Goal: Check status: Check status

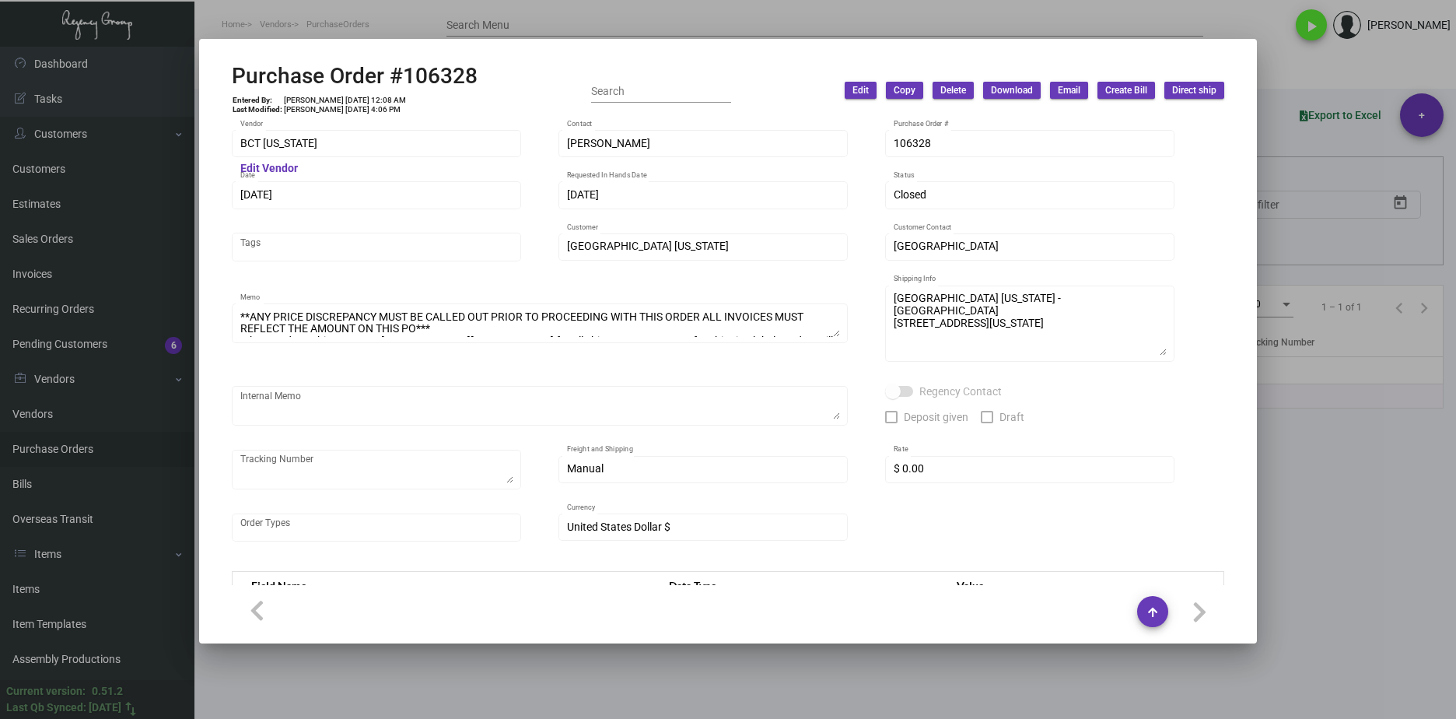
click at [876, 652] on div at bounding box center [728, 359] width 1456 height 719
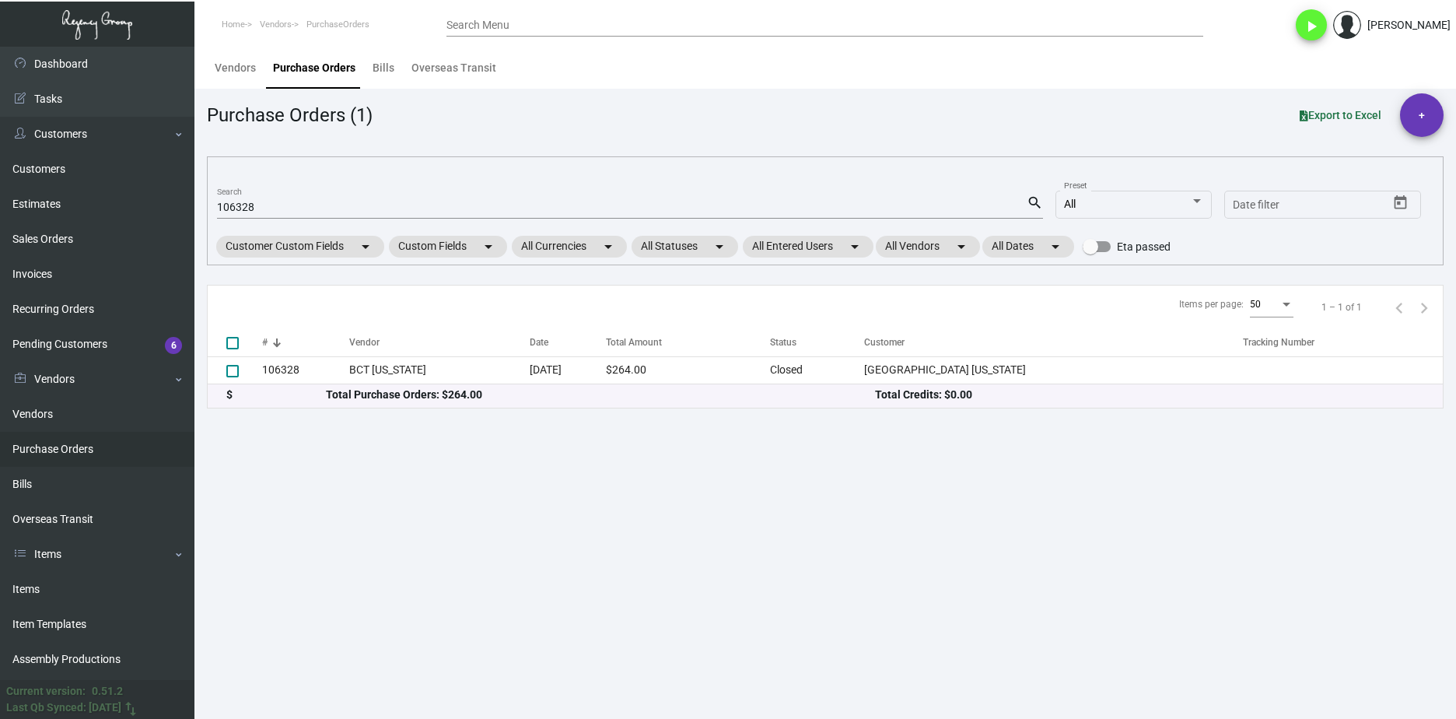
click at [230, 192] on mat-form-field "106328 Search search" at bounding box center [630, 206] width 826 height 48
click at [235, 201] on input "106328" at bounding box center [622, 207] width 810 height 12
click at [232, 203] on input "106328" at bounding box center [622, 207] width 810 height 12
paste input "2870"
type input "102870"
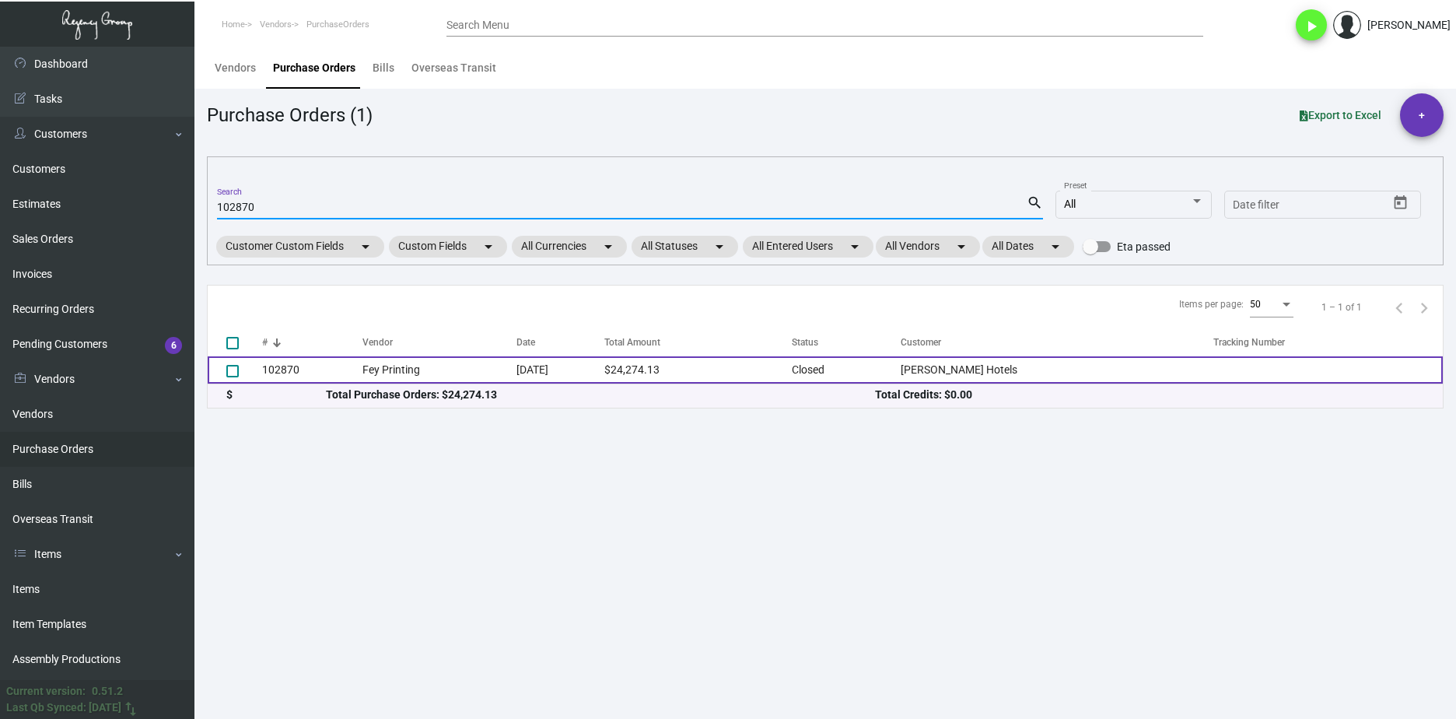
click at [285, 369] on td "102870" at bounding box center [312, 369] width 100 height 27
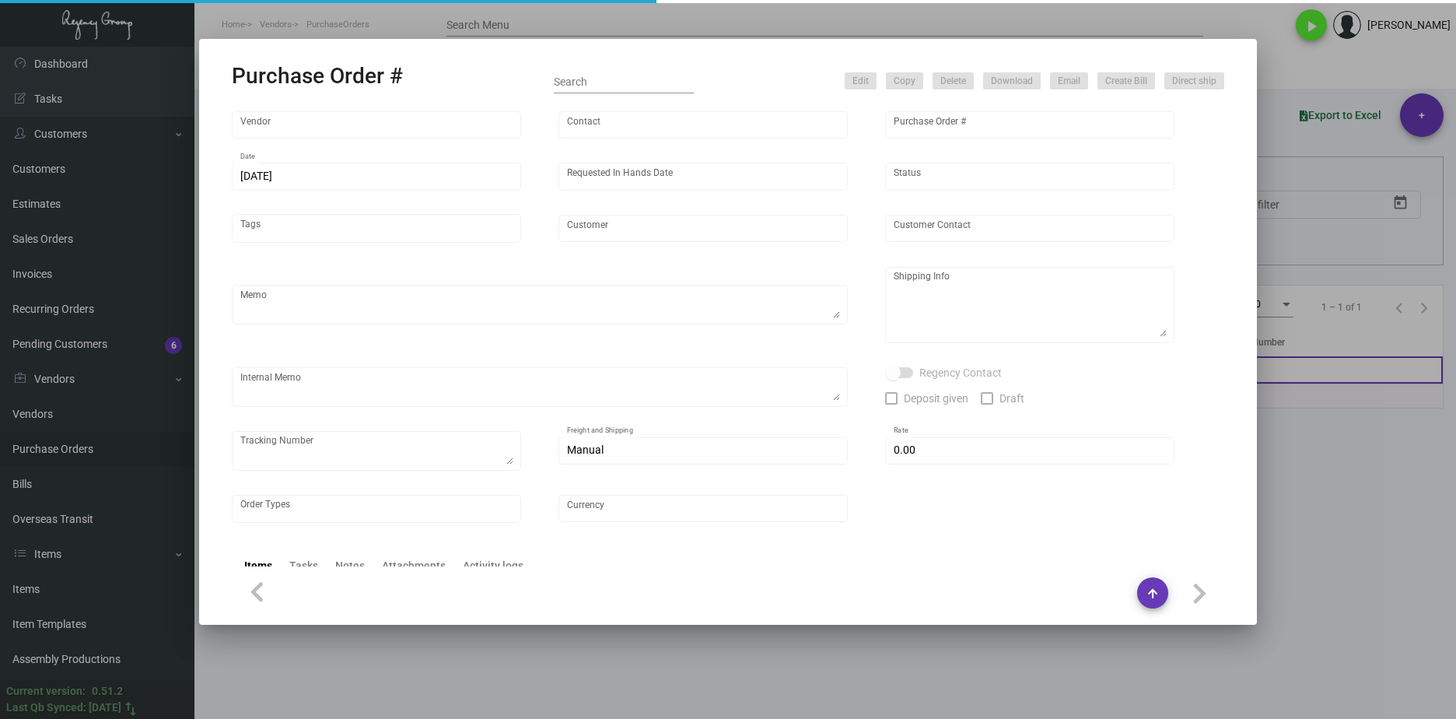
type input "Fey Printing"
type input "[PERSON_NAME]"
type input "102870"
type input "[DATE]"
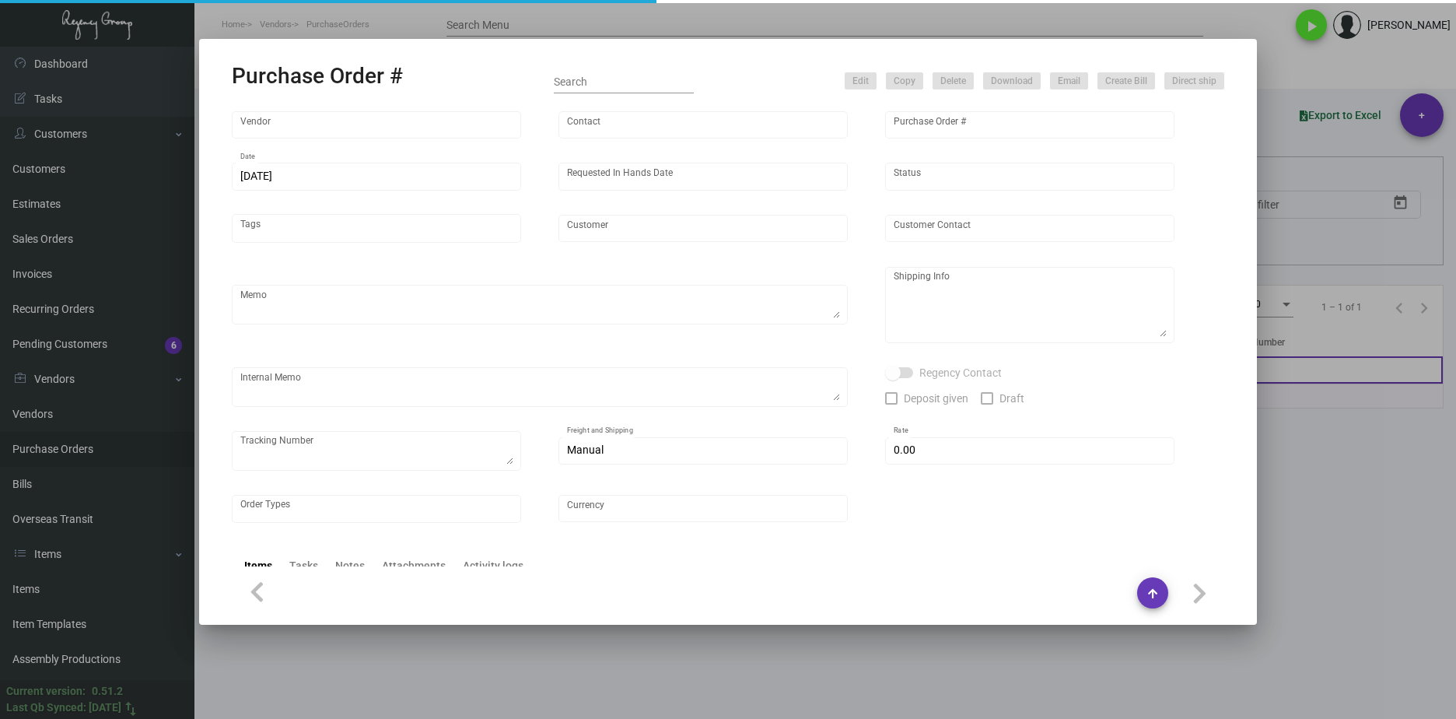
type input "[PERSON_NAME] Hotels"
type textarea "Please contact SH@theregencygroup to schedule shipping"
type textarea "Regency Group NJ - [PERSON_NAME] [STREET_ADDRESS]"
type textarea "2/13 - 3 PALLETS SHIFL/[PERSON_NAME] TRANS - 485978741 - $655.00 [DATE] Shipped…"
checkbox input "true"
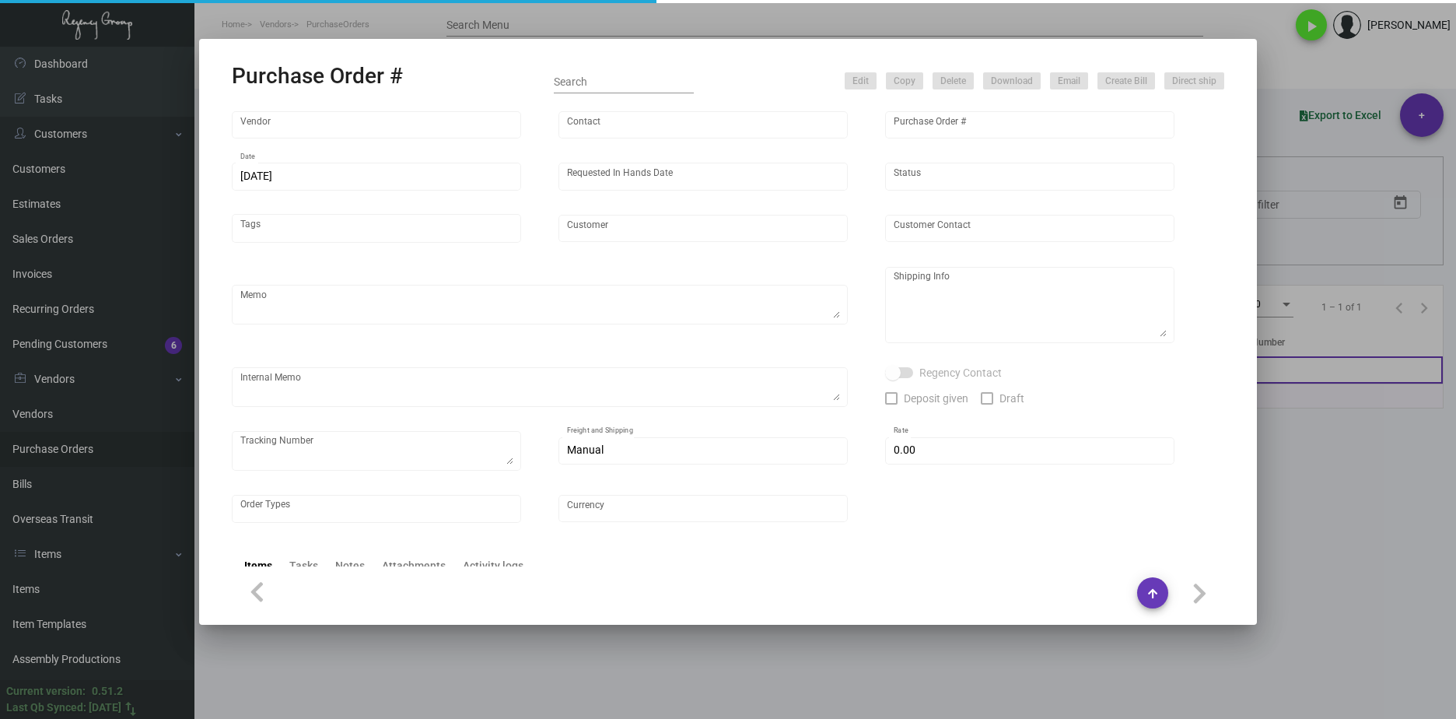
type input "$ 0.00"
type input "United States Dollar $"
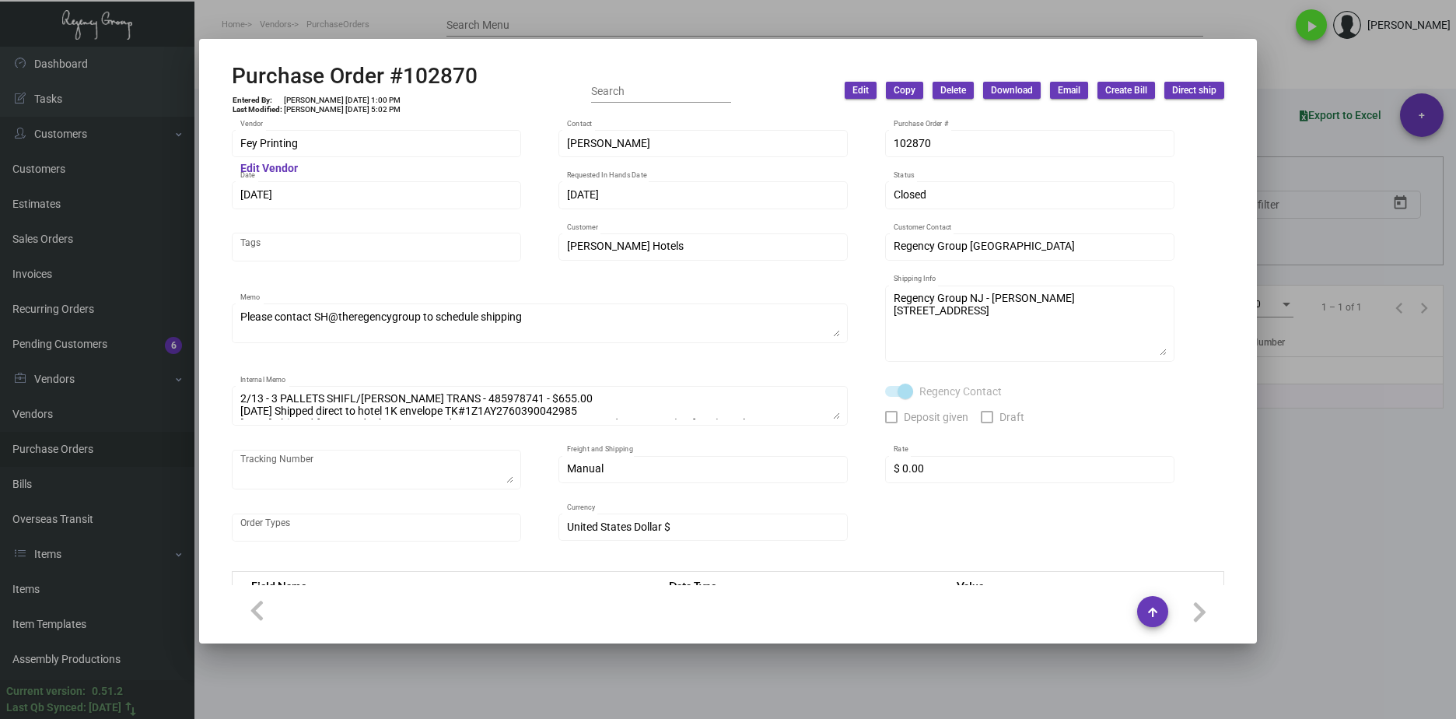
click at [539, 678] on div at bounding box center [728, 359] width 1456 height 719
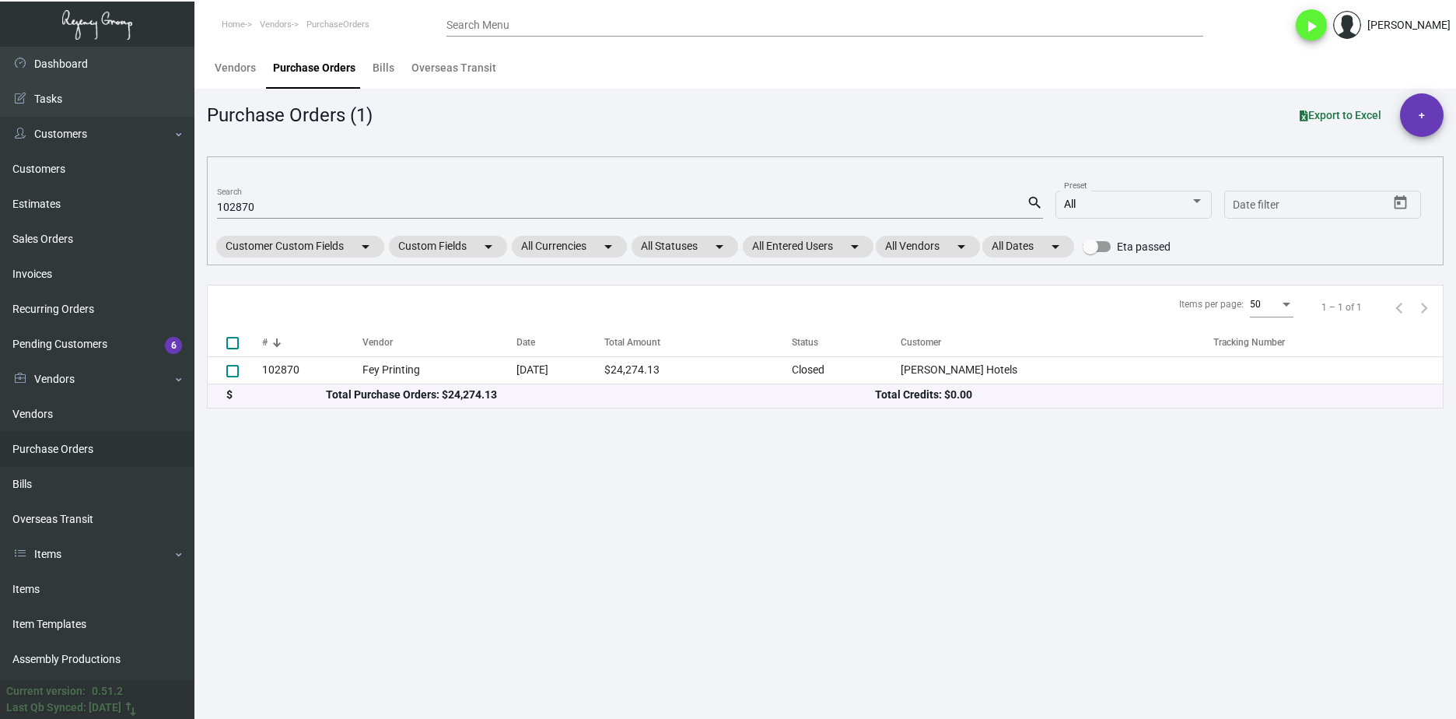
click at [242, 209] on input "102870" at bounding box center [622, 207] width 810 height 12
paste input "93257"
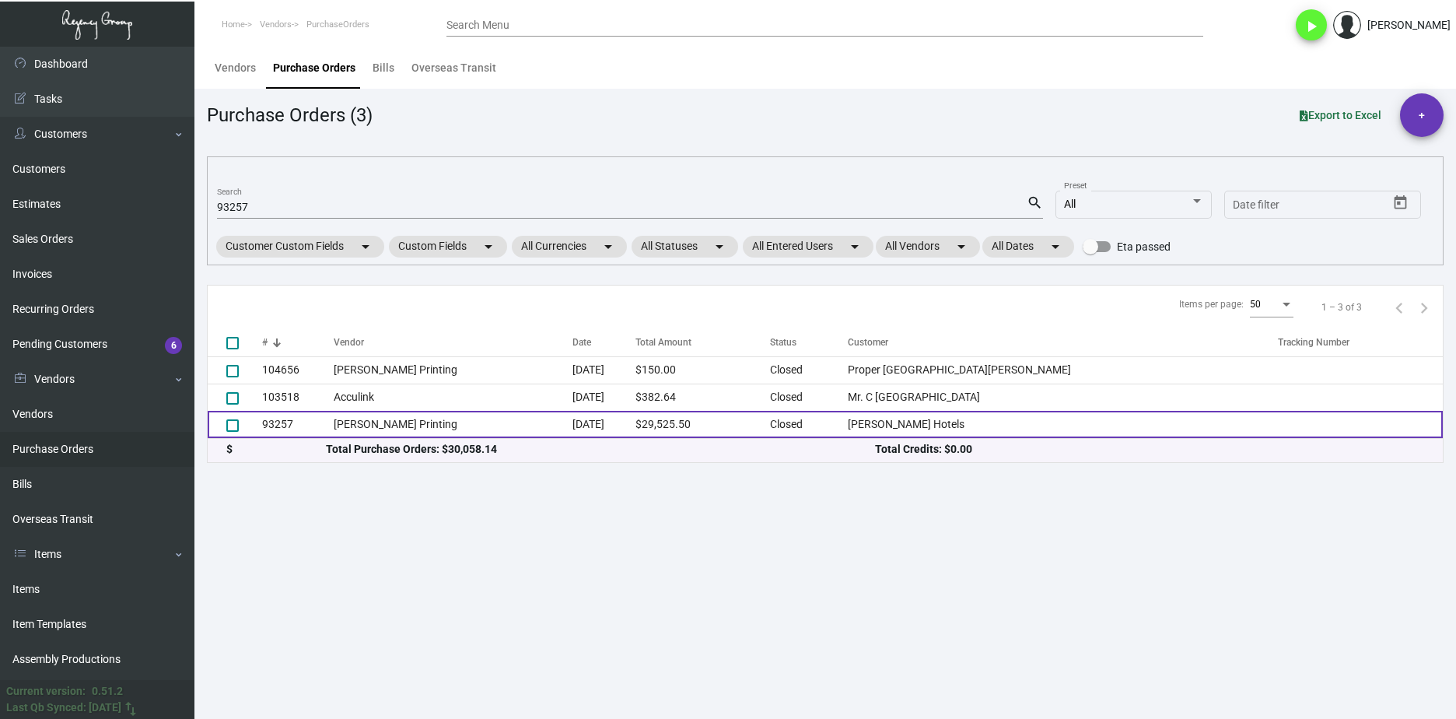
click at [302, 428] on td "93257" at bounding box center [298, 424] width 72 height 27
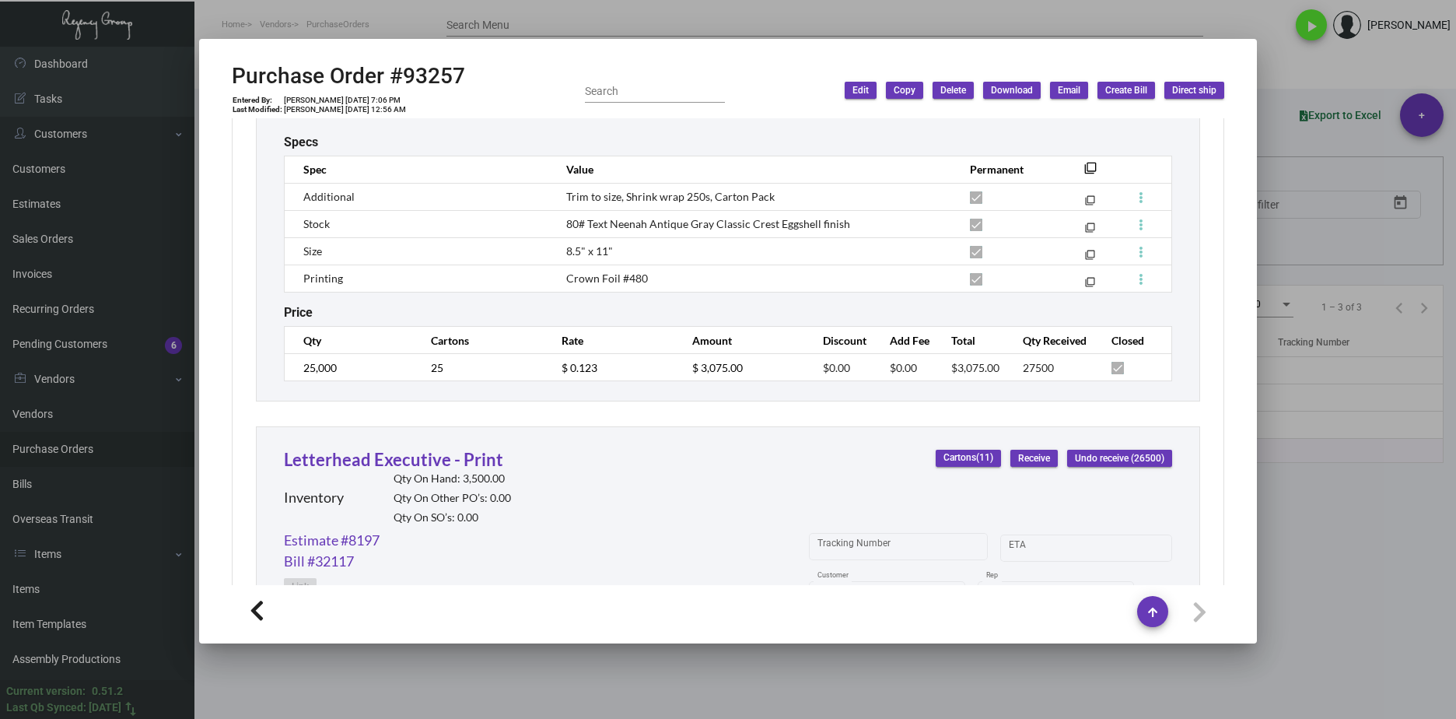
scroll to position [855, 0]
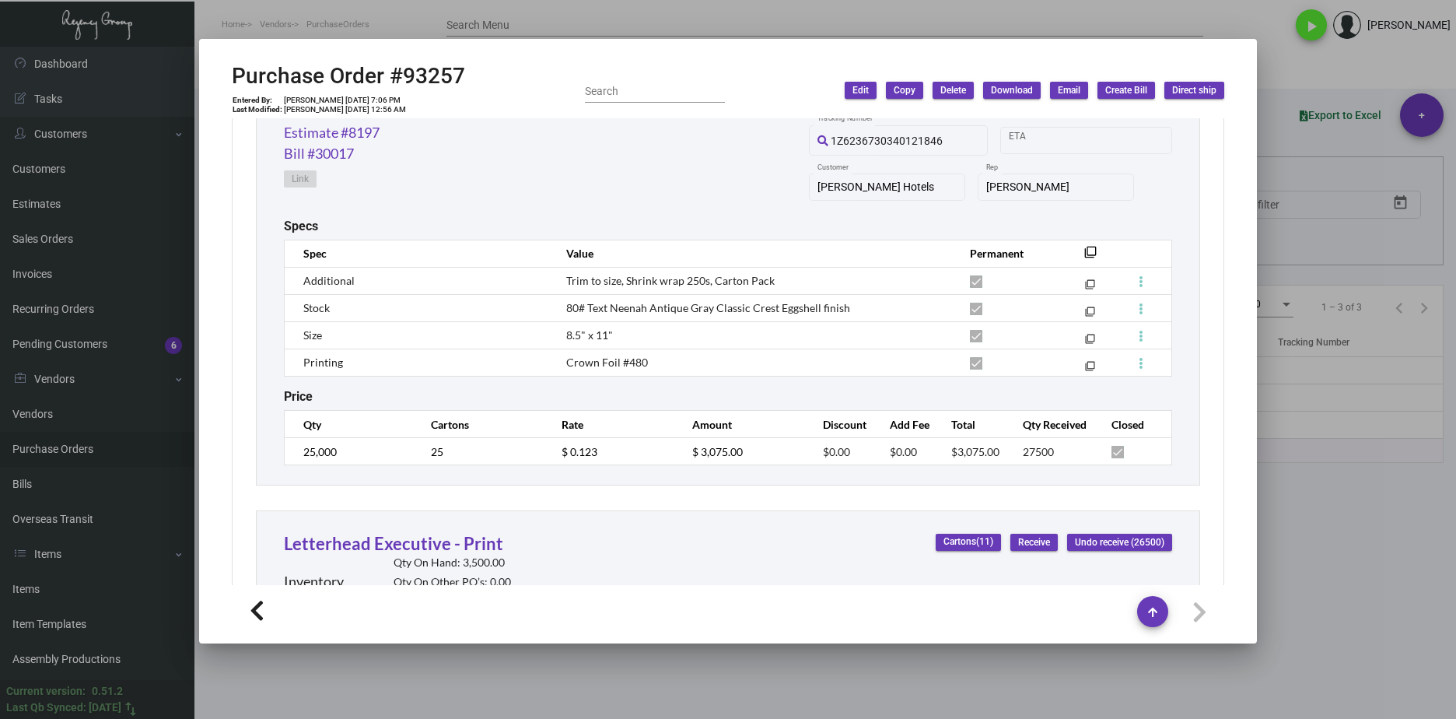
click at [1325, 626] on div at bounding box center [728, 359] width 1456 height 719
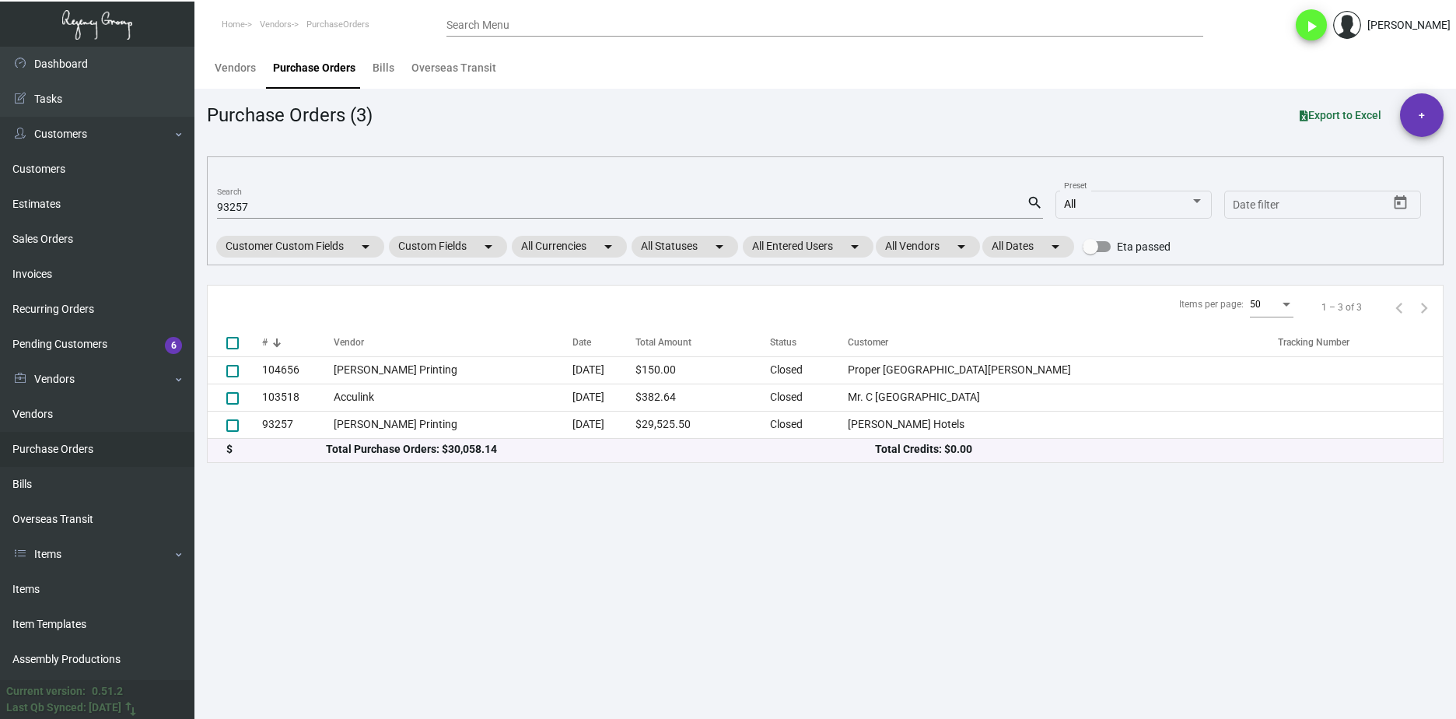
click at [268, 207] on input "93257" at bounding box center [622, 207] width 810 height 12
click at [267, 207] on input "93257" at bounding box center [622, 207] width 810 height 12
paste input "102870"
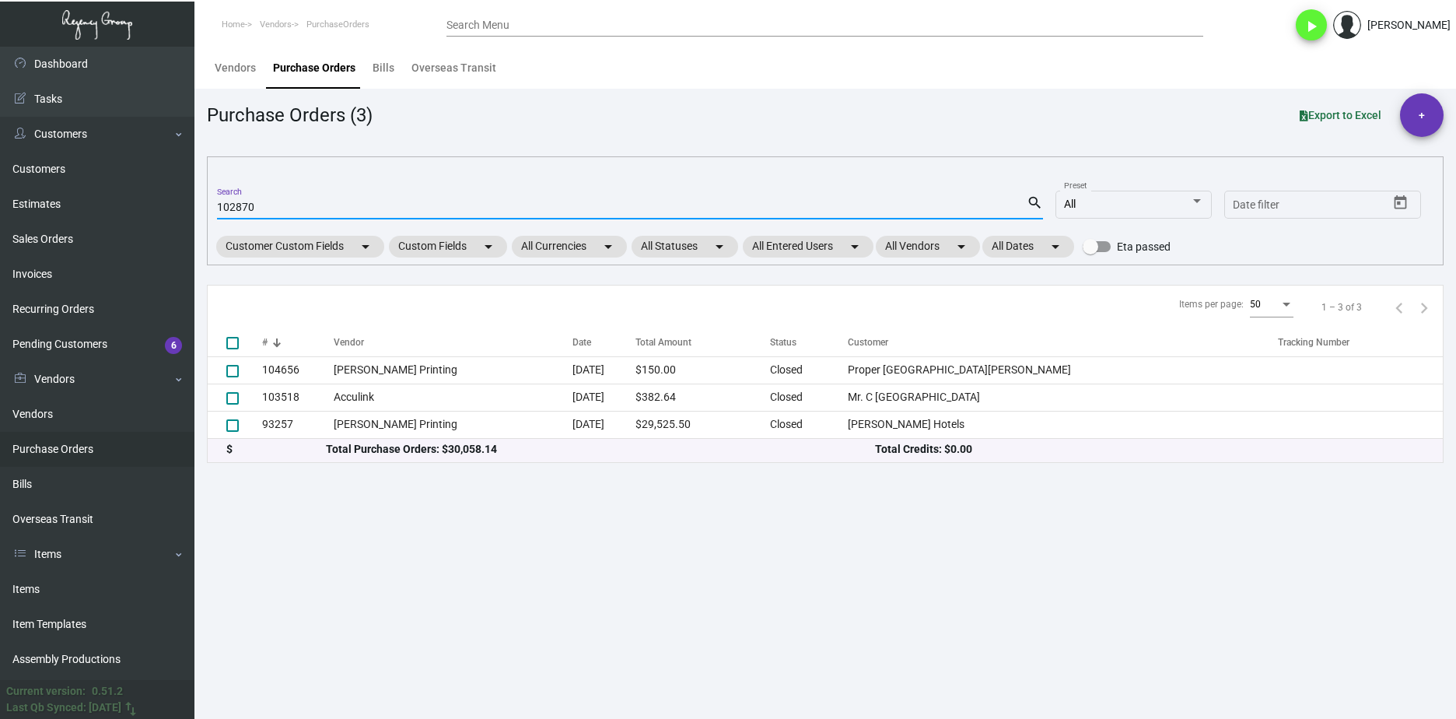
type input "102870"
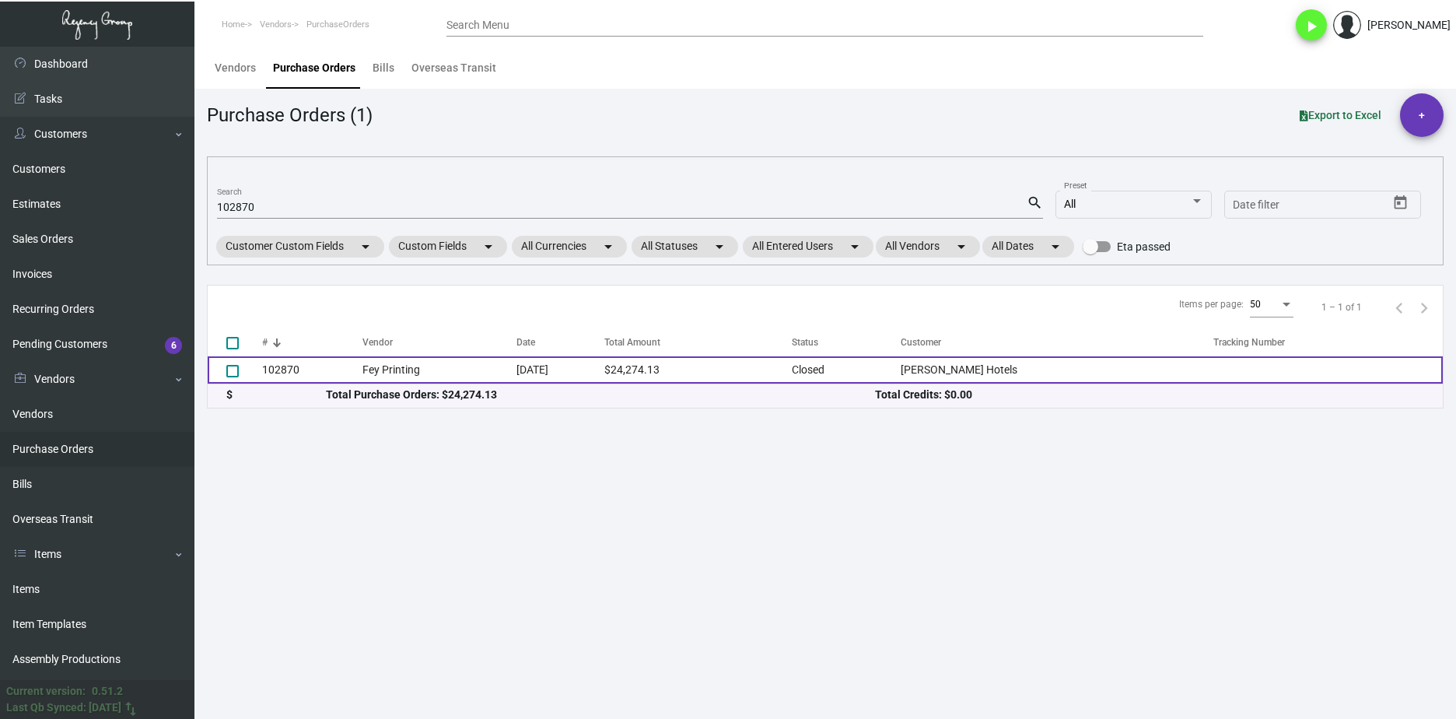
click at [287, 372] on td "102870" at bounding box center [312, 369] width 100 height 27
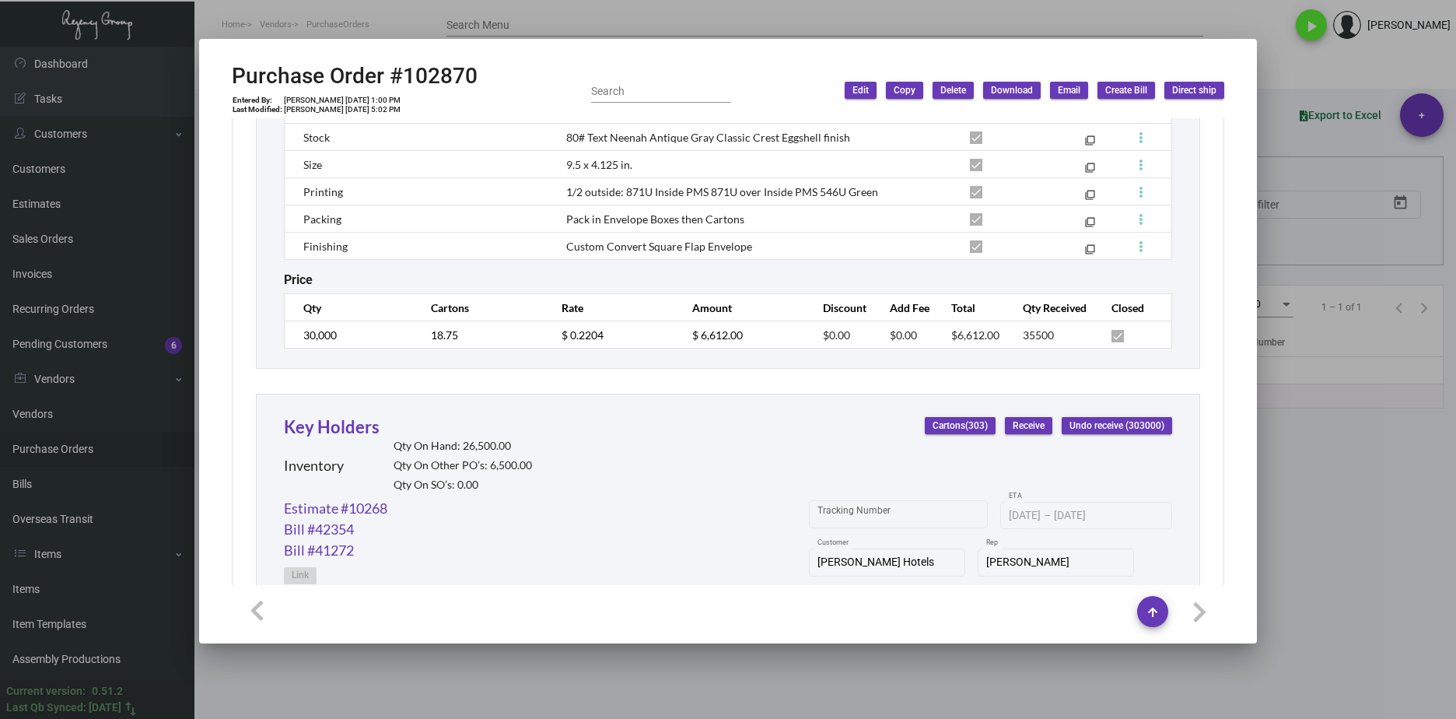
scroll to position [911, 0]
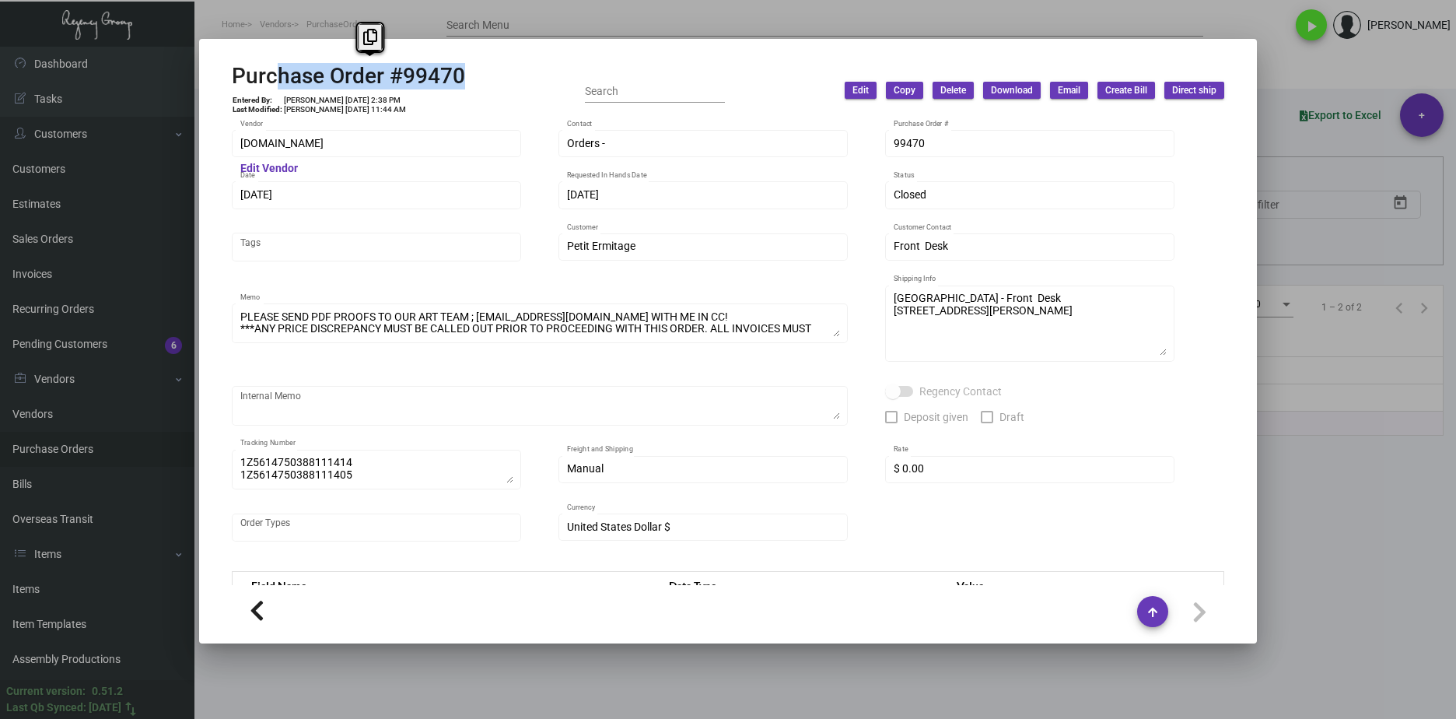
scroll to position [311, 0]
